Goal: Information Seeking & Learning: Learn about a topic

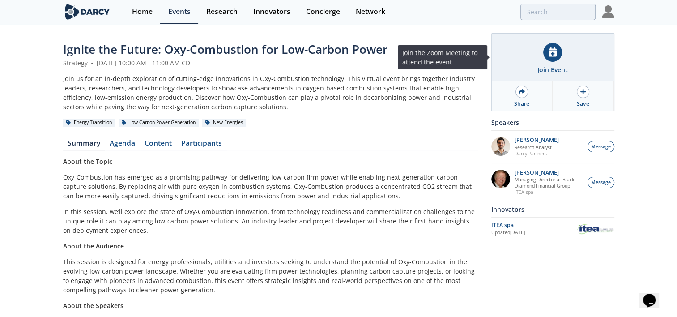
click at [337, 50] on icon at bounding box center [553, 51] width 8 height 9
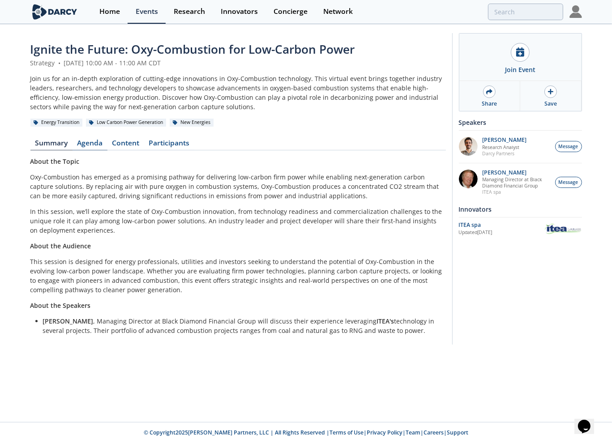
click at [95, 143] on link "Agenda" at bounding box center [89, 145] width 35 height 11
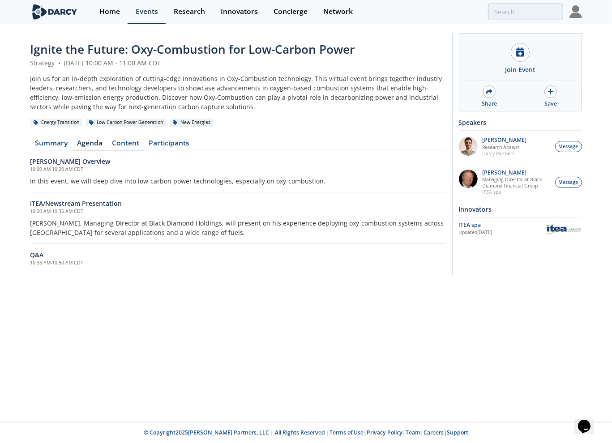
click at [126, 143] on link "Content" at bounding box center [125, 145] width 37 height 11
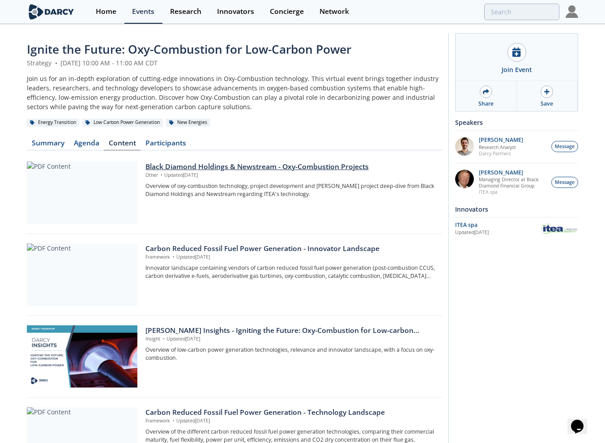
click at [84, 187] on div at bounding box center [82, 193] width 111 height 63
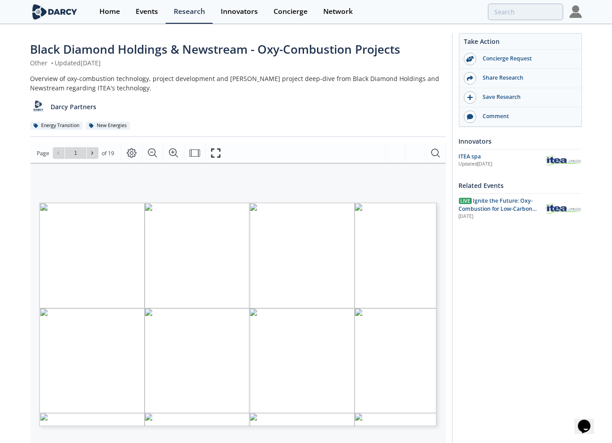
type input "2"
type input "3"
type input "4"
type input "5"
type input "6"
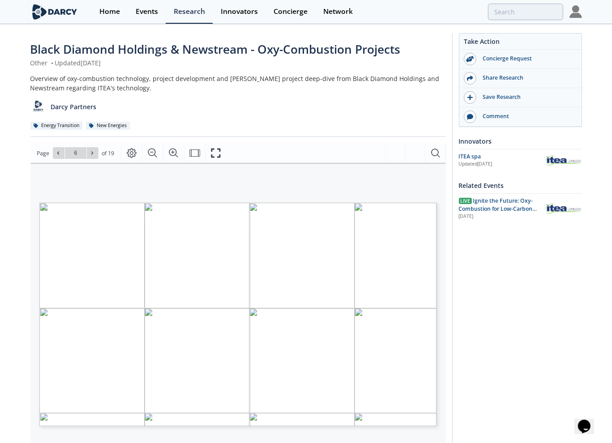
type input "7"
type input "8"
type input "9"
type input "10"
type input "11"
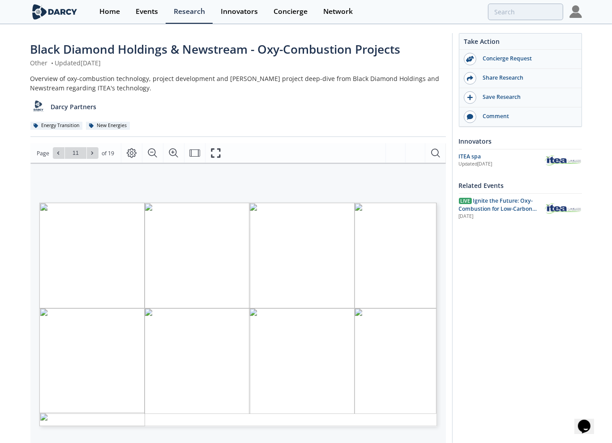
type input "12"
type input "13"
type input "14"
type input "19"
